Goal: Find contact information: Find contact information

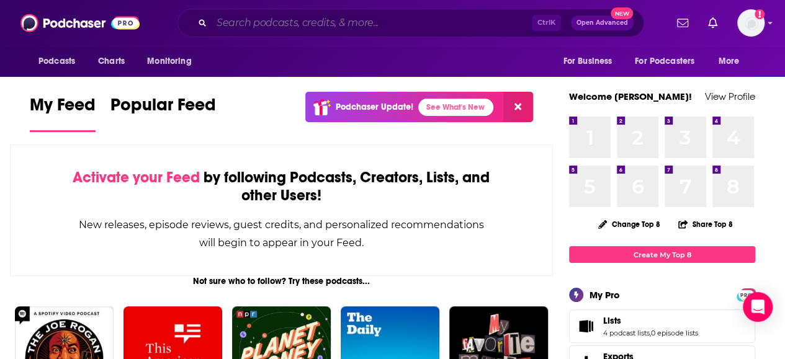
click at [369, 14] on input "Search podcasts, credits, & more..." at bounding box center [372, 23] width 320 height 20
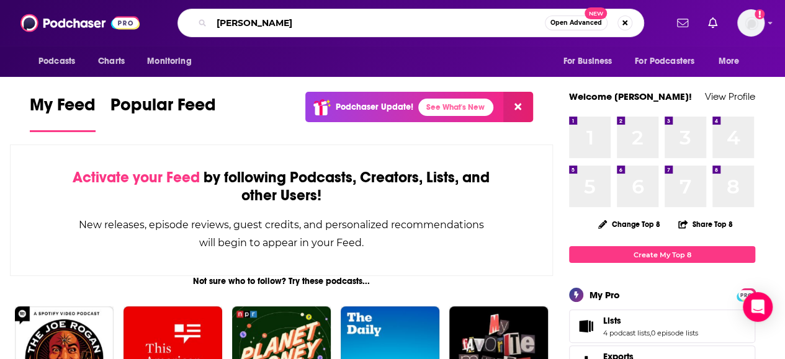
type input "[PERSON_NAME]"
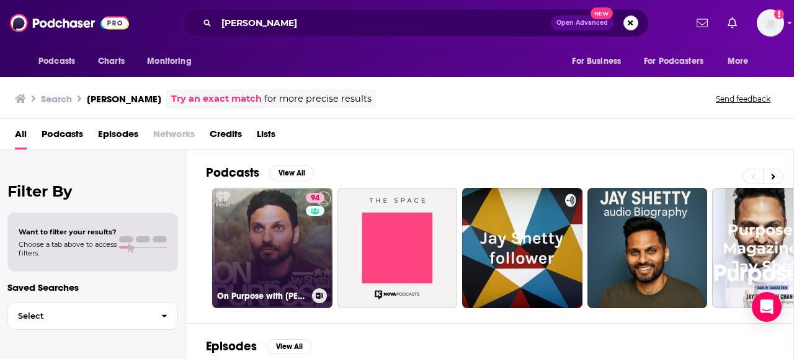
click at [266, 238] on link "94 On Purpose with [PERSON_NAME]" at bounding box center [272, 248] width 120 height 120
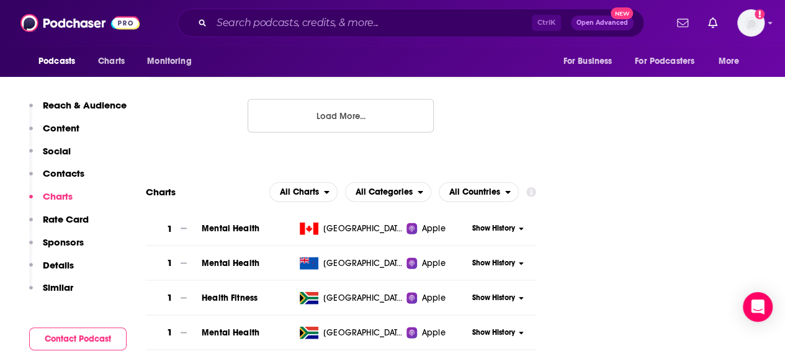
scroll to position [1551, 0]
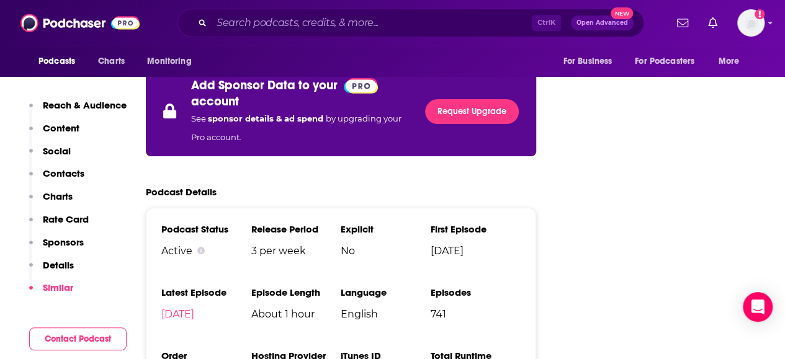
click at [57, 171] on p "Contacts" at bounding box center [64, 174] width 42 height 12
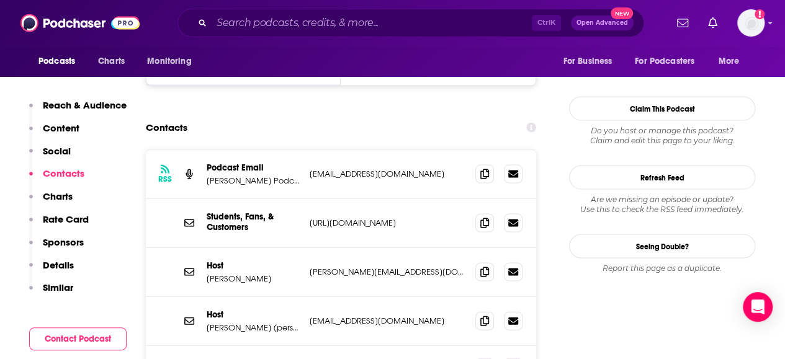
scroll to position [1190, 0]
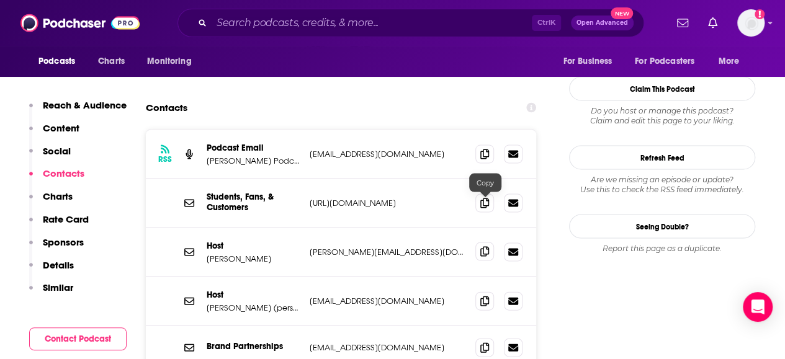
click at [491, 243] on span at bounding box center [484, 252] width 19 height 19
click at [389, 198] on p "[URL][DOMAIN_NAME]" at bounding box center [388, 203] width 156 height 11
drag, startPoint x: 485, startPoint y: 156, endPoint x: 467, endPoint y: 140, distance: 24.6
click at [485, 199] on icon at bounding box center [484, 204] width 9 height 10
